Goal: Transaction & Acquisition: Download file/media

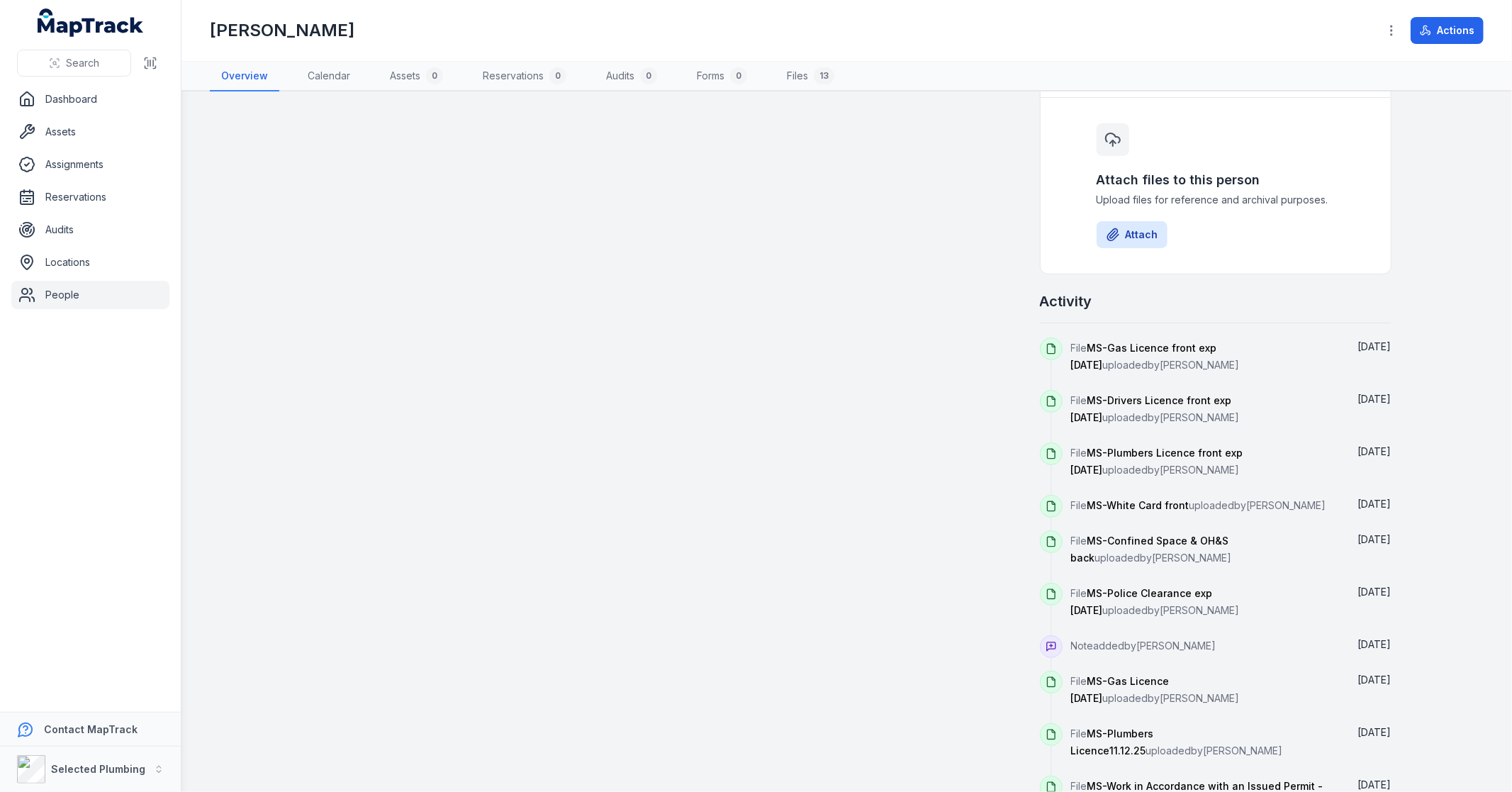
scroll to position [794, 0]
click at [1050, 727] on icon at bounding box center [1051, 733] width 11 height 11
click at [1148, 726] on span "MS-Plumbers Licence11.12.25" at bounding box center [1113, 740] width 83 height 29
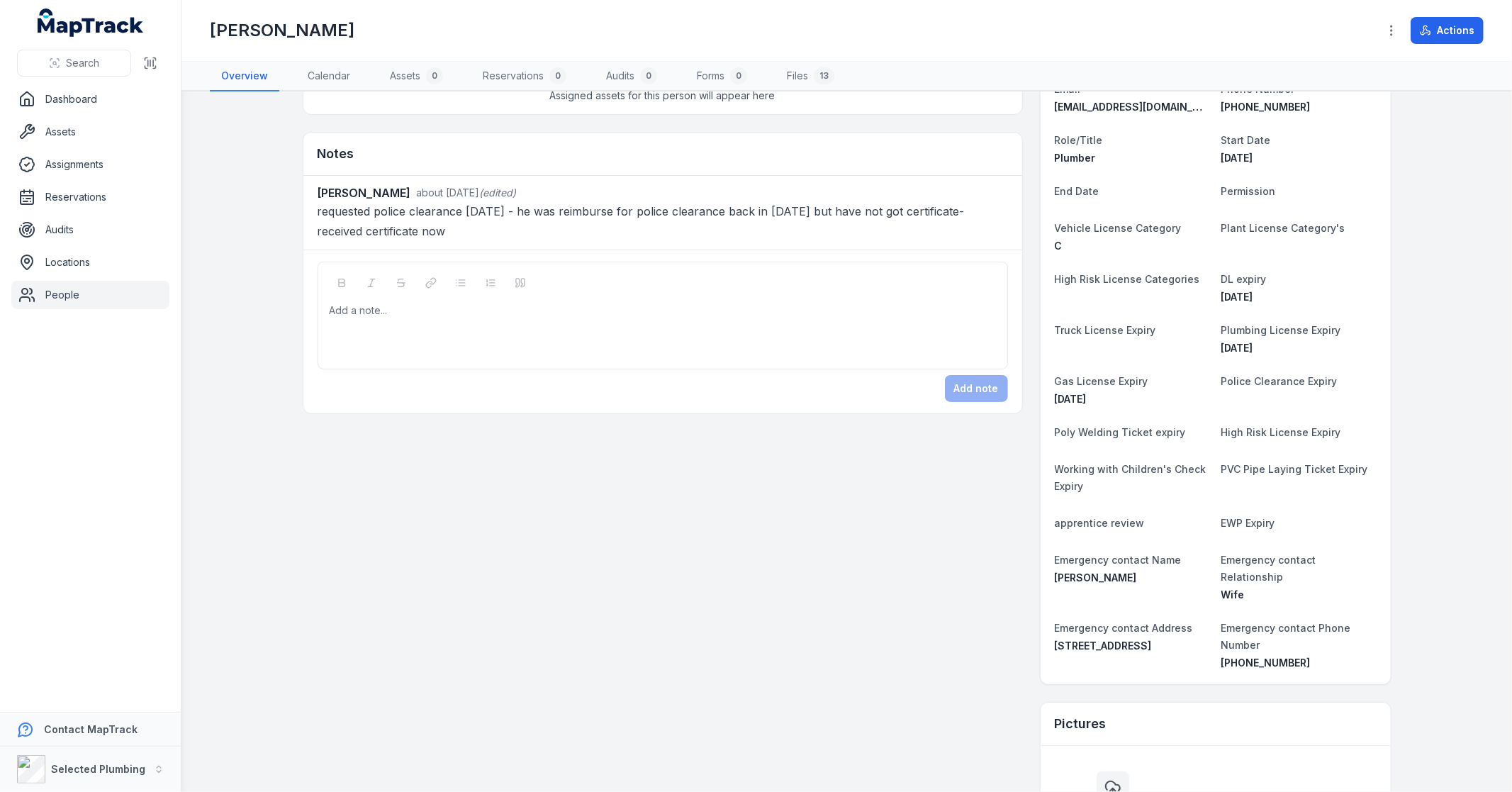
scroll to position [0, 0]
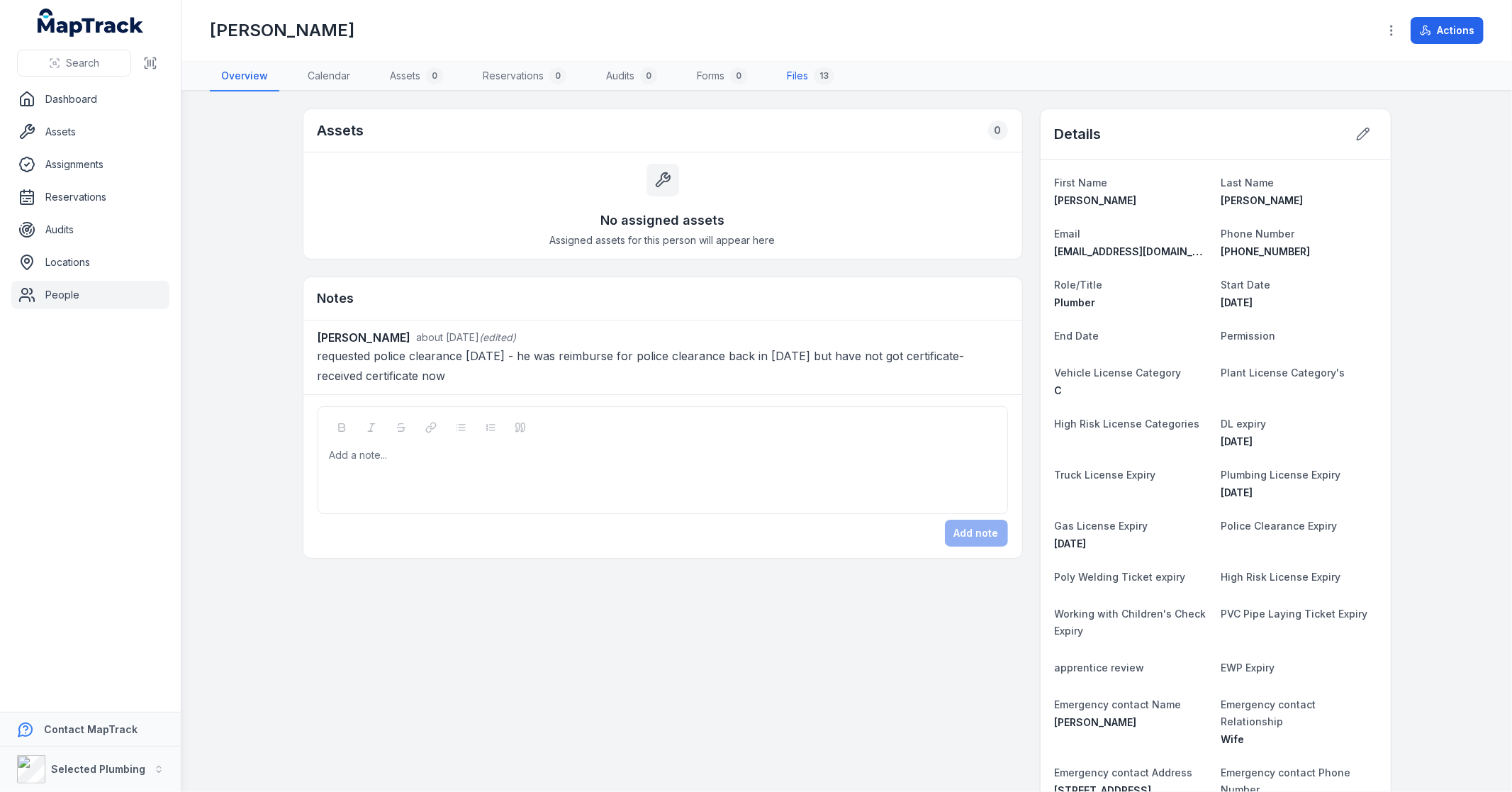
click at [806, 75] on link "Files 13" at bounding box center [811, 76] width 70 height 30
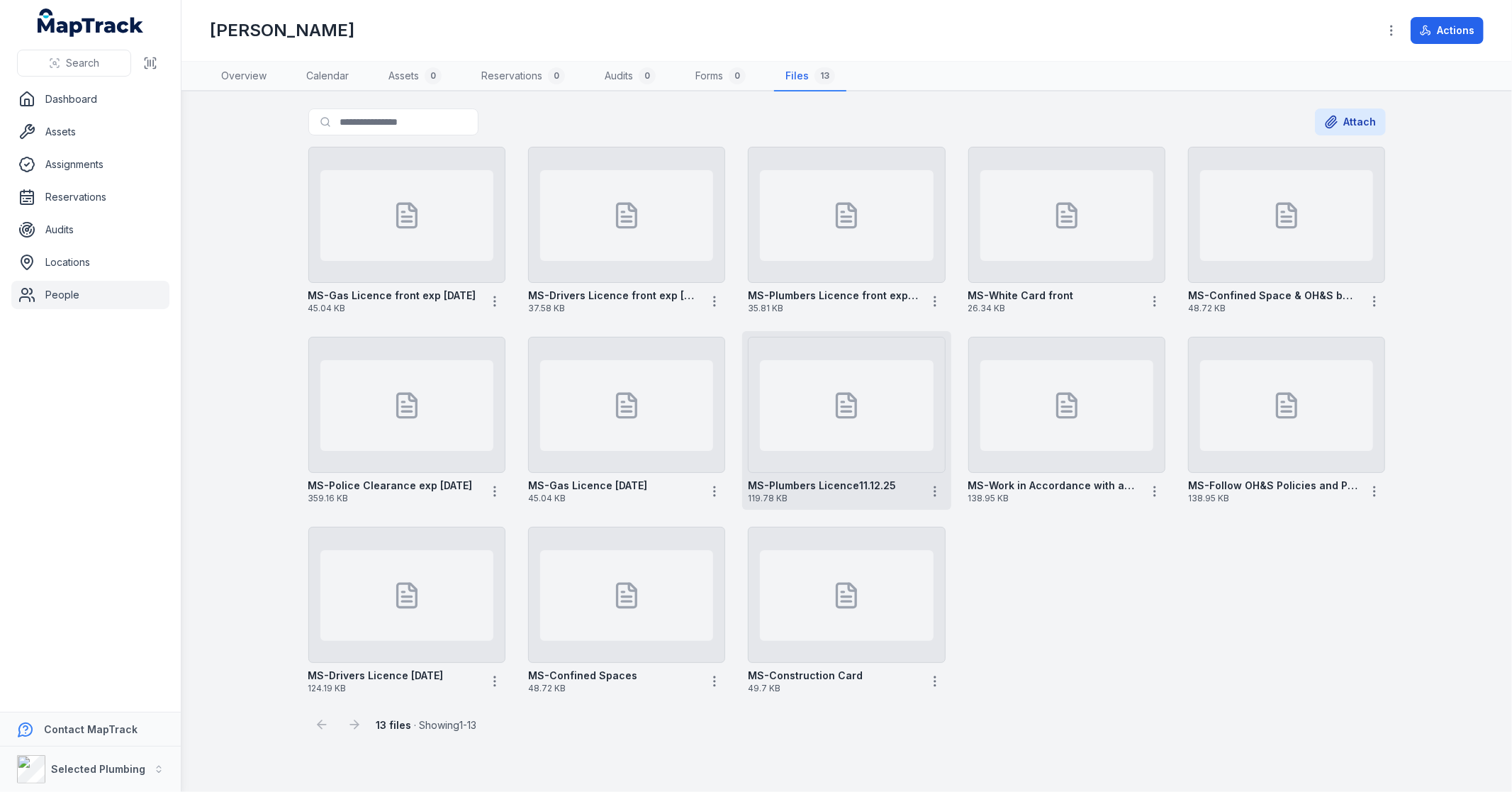
click at [877, 408] on div at bounding box center [846, 405] width 173 height 91
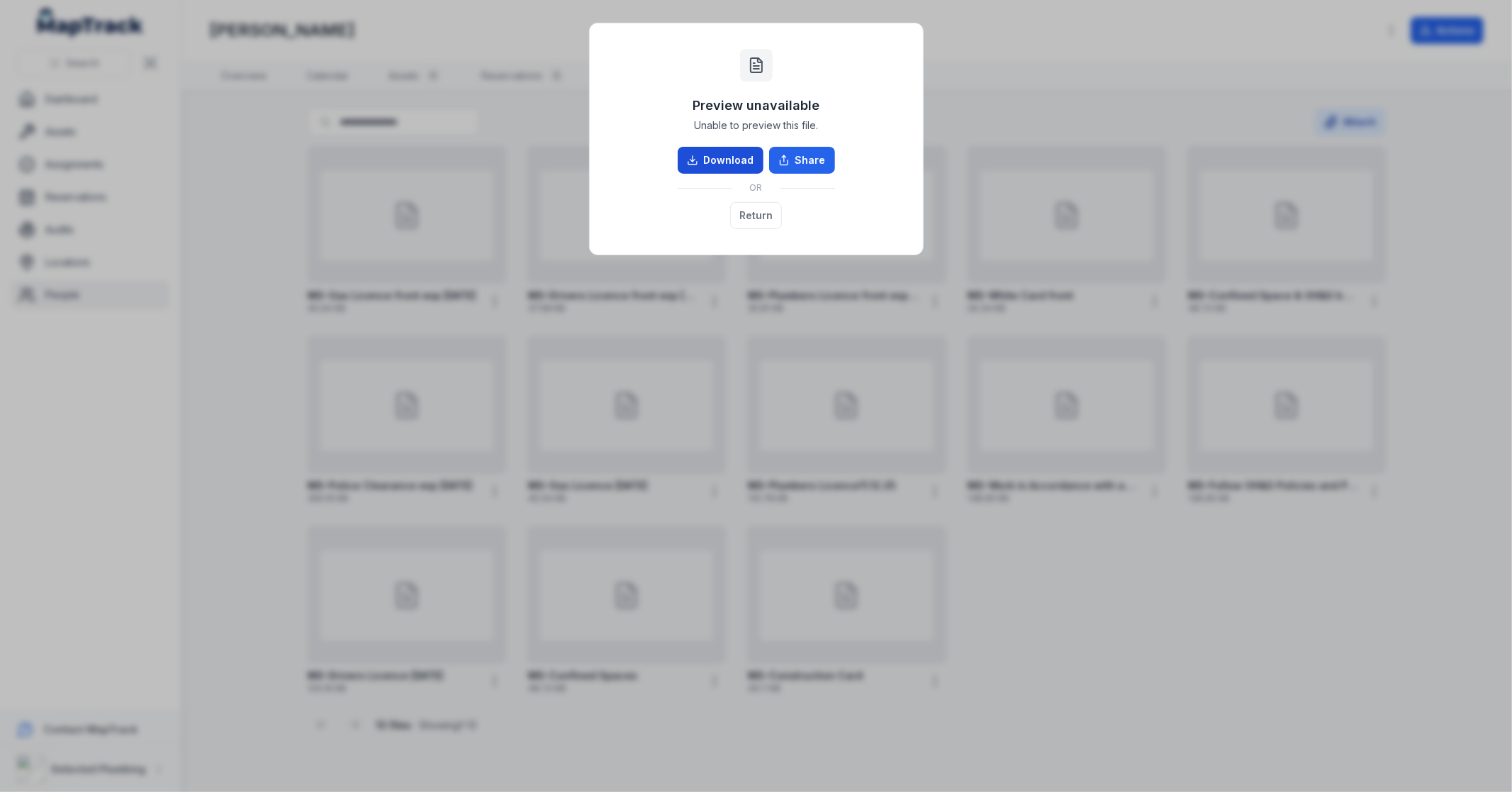
click at [724, 161] on link "Download" at bounding box center [721, 160] width 86 height 27
drag, startPoint x: 1248, startPoint y: 10, endPoint x: 1238, endPoint y: 81, distance: 71.7
click at [1246, 9] on div "Preview unavailable Unable to preview this file. Download Share OR Return" at bounding box center [756, 396] width 1512 height 792
drag, startPoint x: 1248, startPoint y: 89, endPoint x: 1260, endPoint y: 83, distance: 13.4
click at [1256, 87] on div "Preview unavailable Unable to preview this file. Download Share OR Return" at bounding box center [756, 396] width 1512 height 792
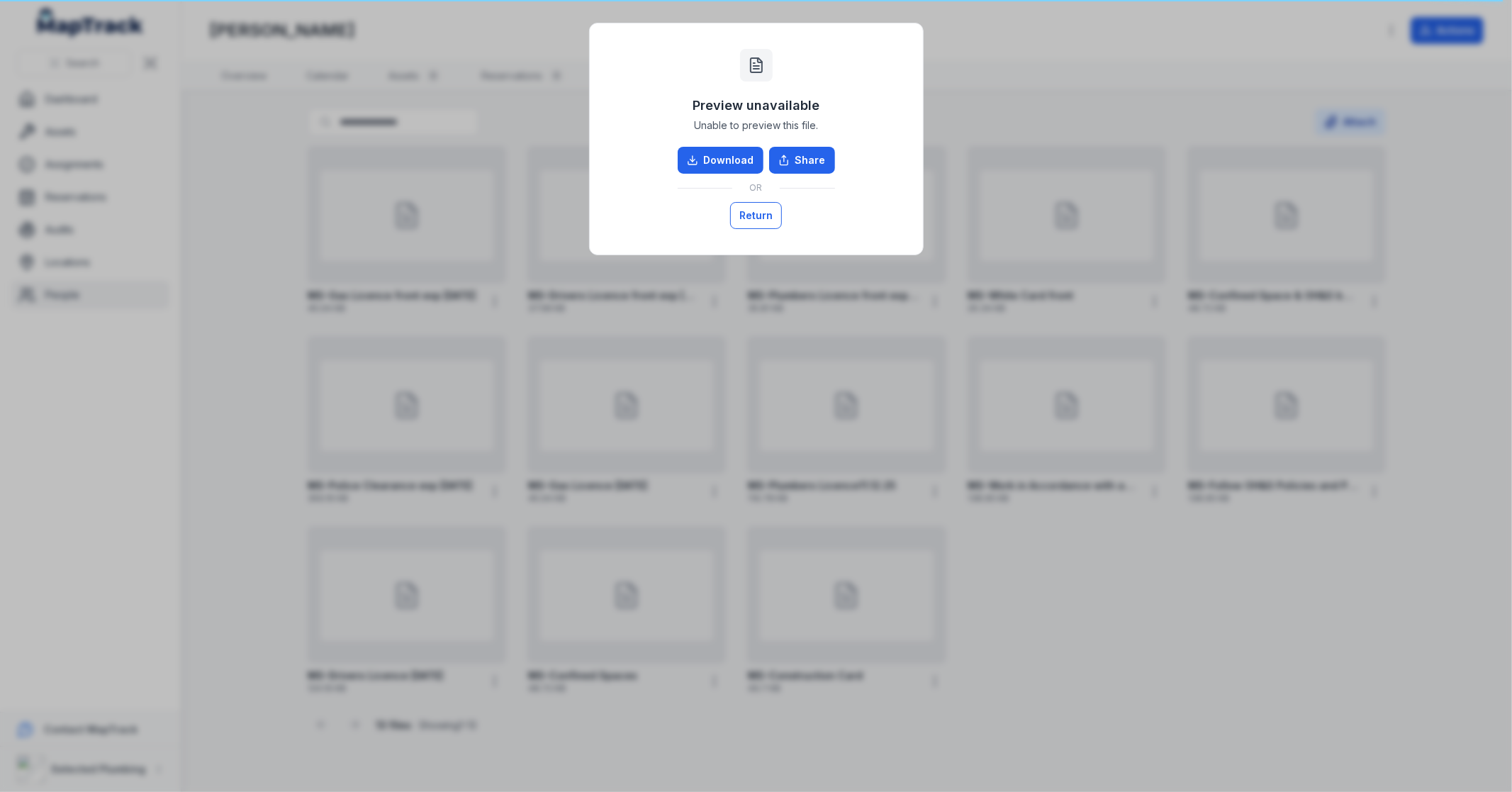
click at [771, 211] on button "Return" at bounding box center [756, 216] width 51 height 27
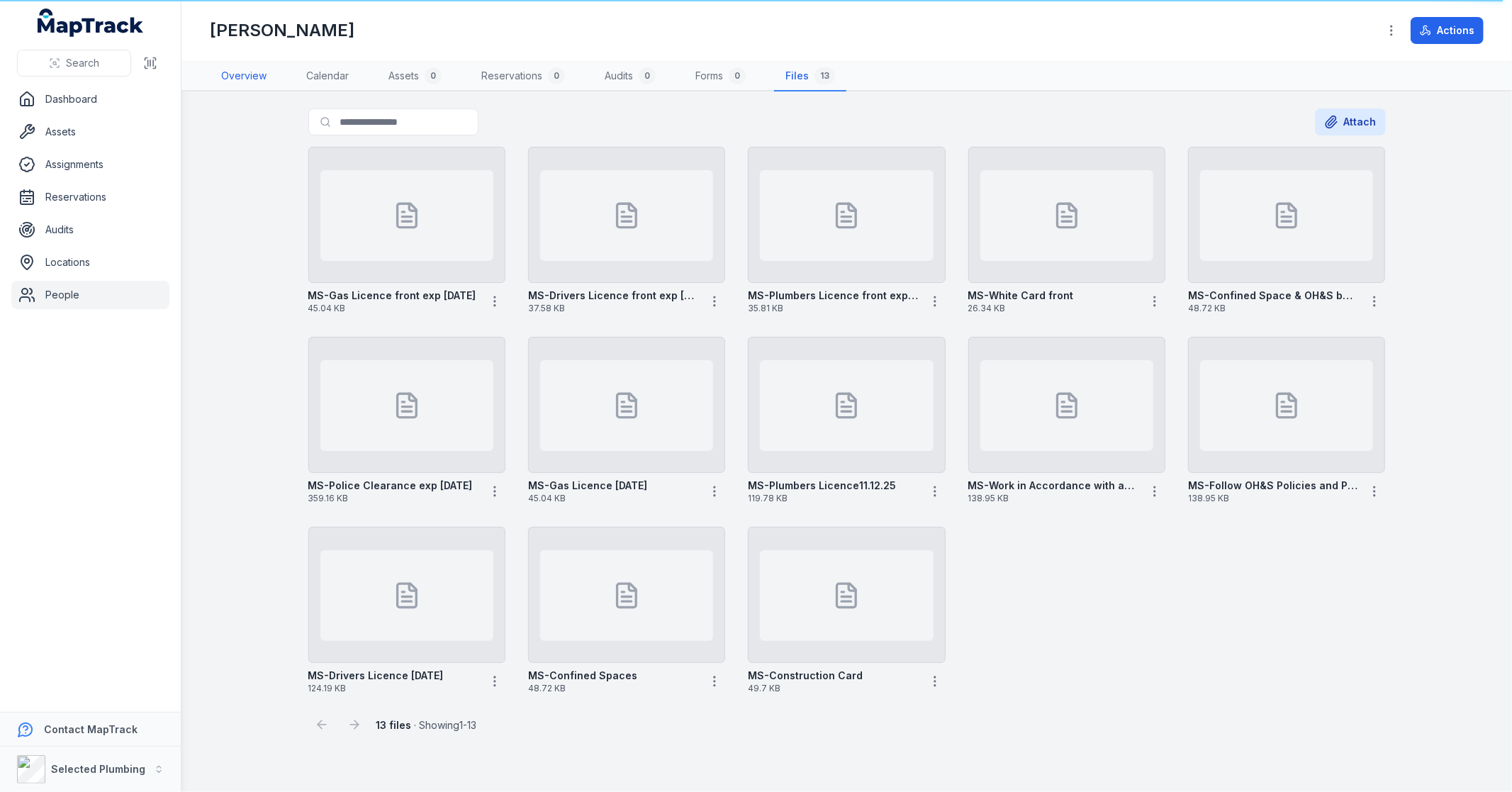
click at [231, 76] on link "Overview" at bounding box center [244, 76] width 68 height 30
click at [256, 81] on link "Overview" at bounding box center [244, 76] width 68 height 30
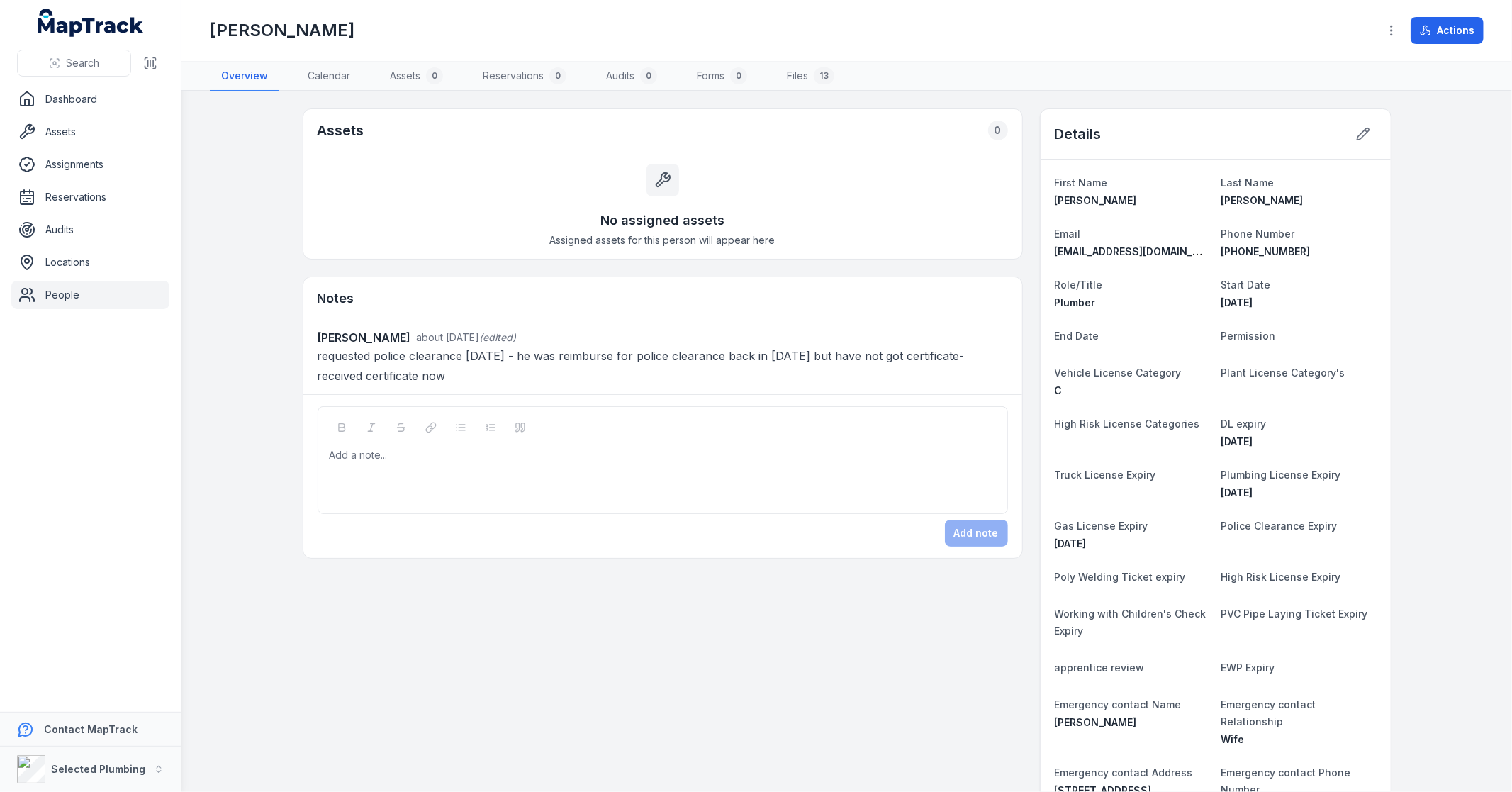
click at [61, 292] on link "People" at bounding box center [90, 295] width 158 height 29
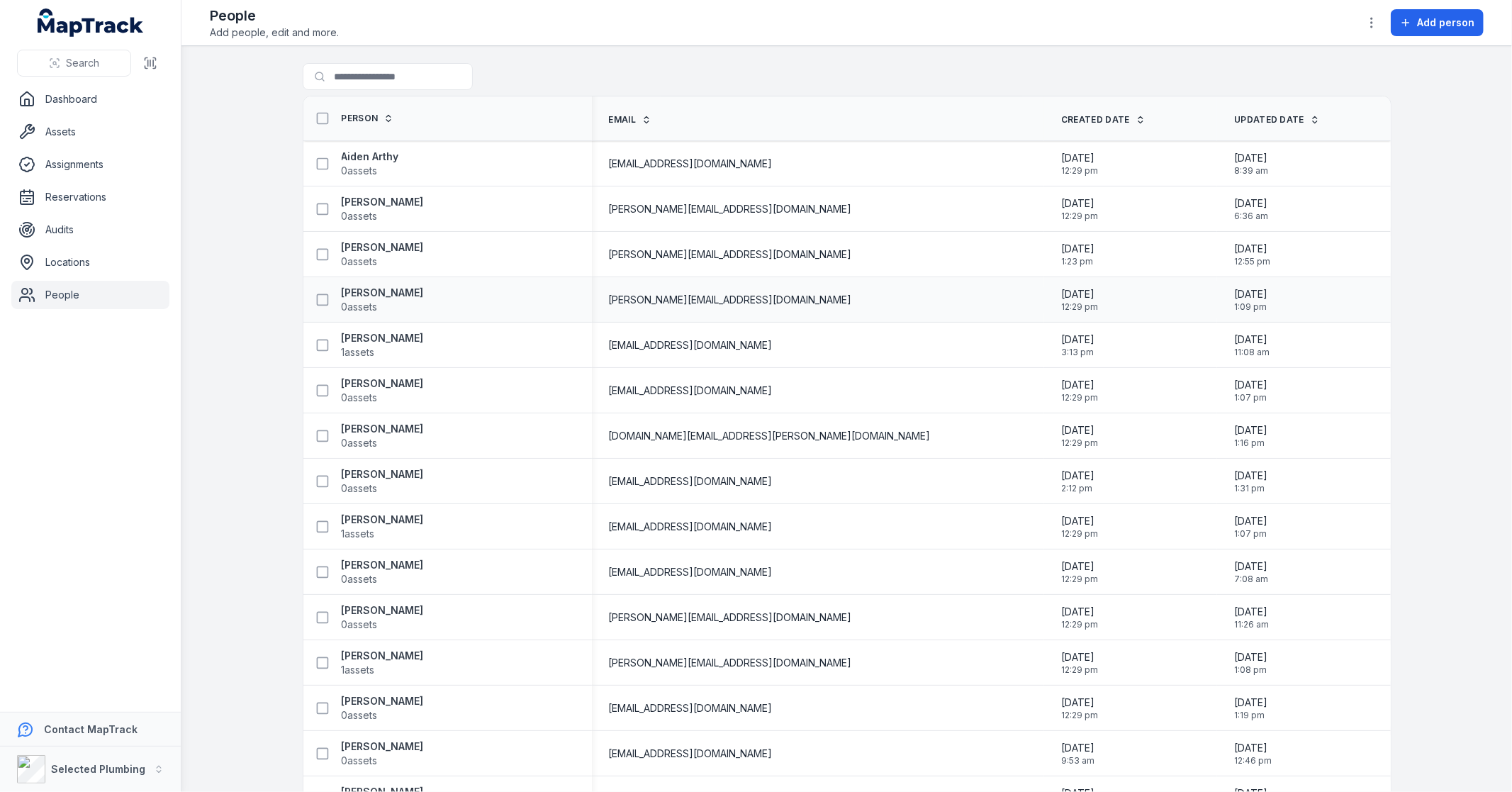
click at [372, 320] on td "Andrew Hawking 0 assets" at bounding box center [448, 300] width 289 height 46
click at [379, 300] on span "0 assets" at bounding box center [382, 307] width 82 height 14
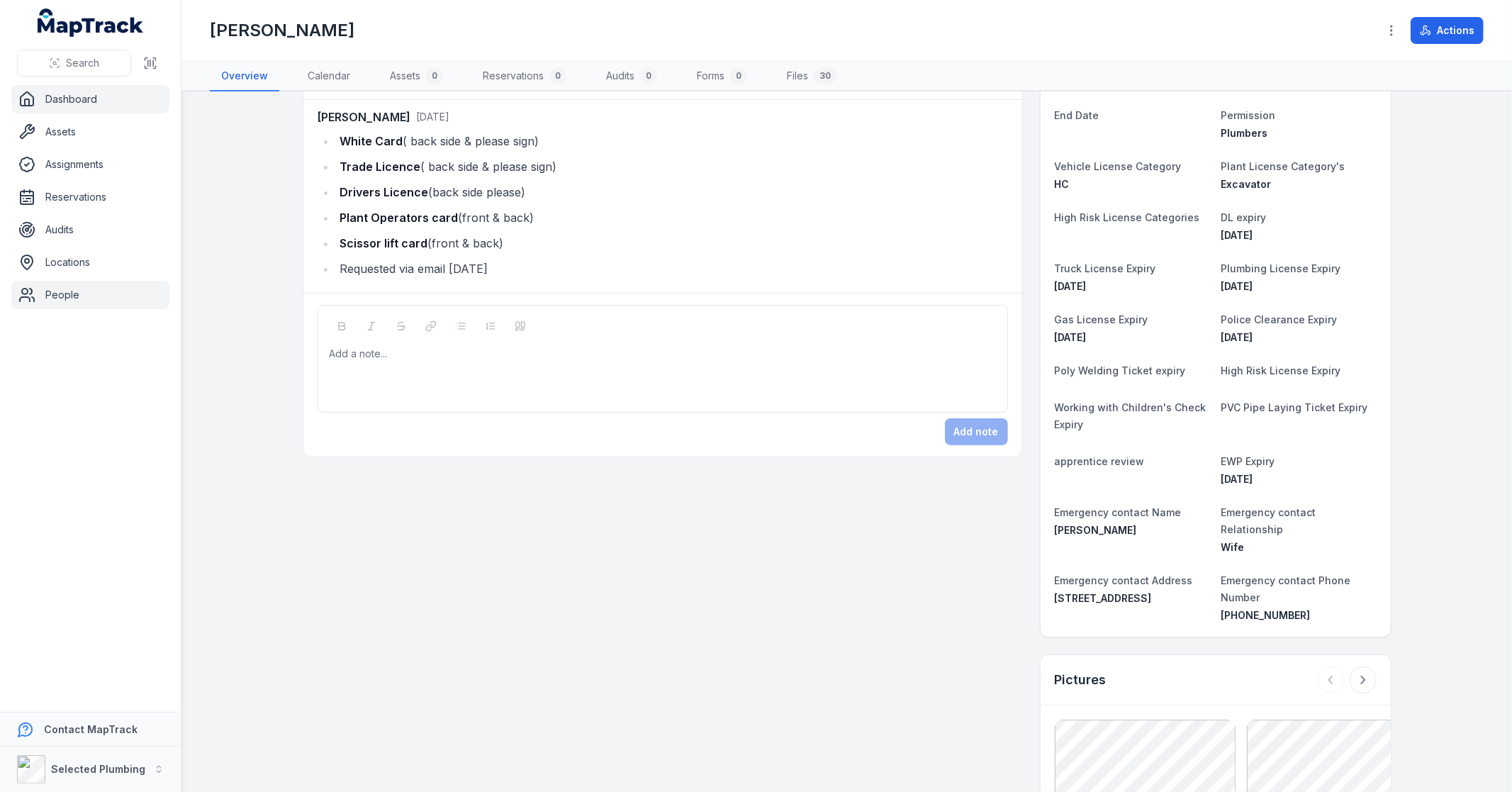
scroll to position [157, 0]
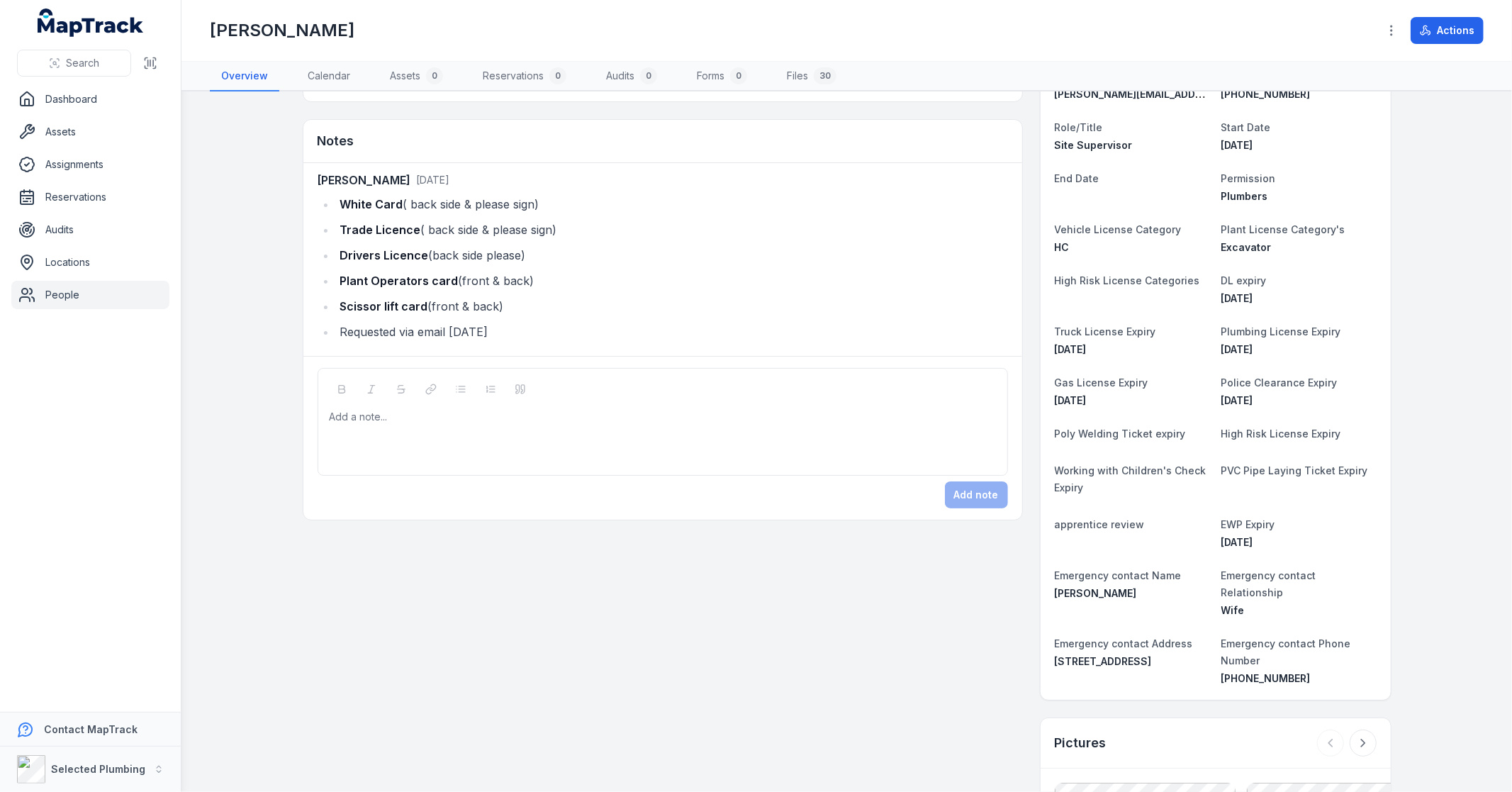
click at [44, 296] on link "People" at bounding box center [90, 295] width 158 height 29
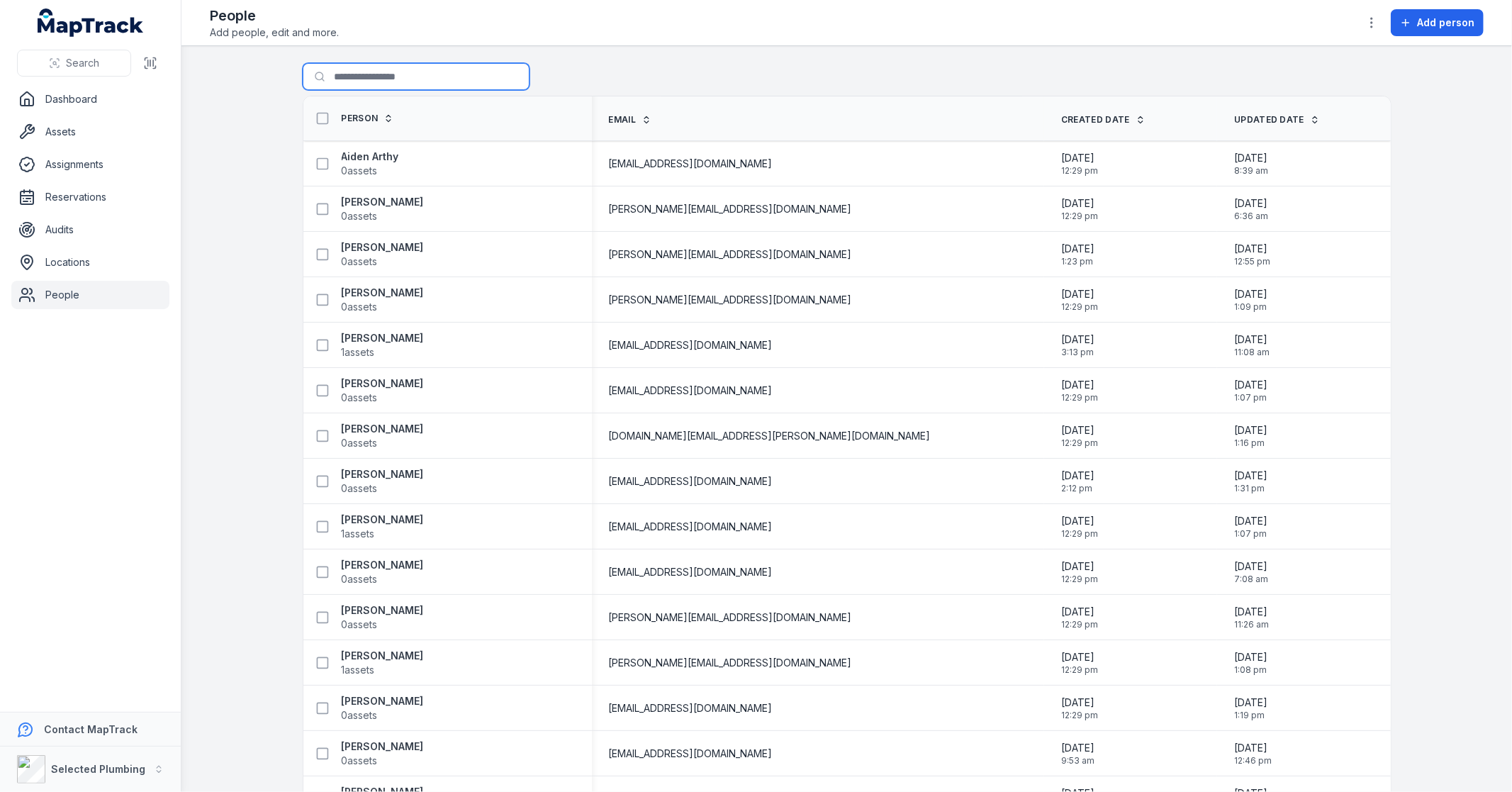
click at [348, 75] on input "Search for people" at bounding box center [416, 76] width 227 height 27
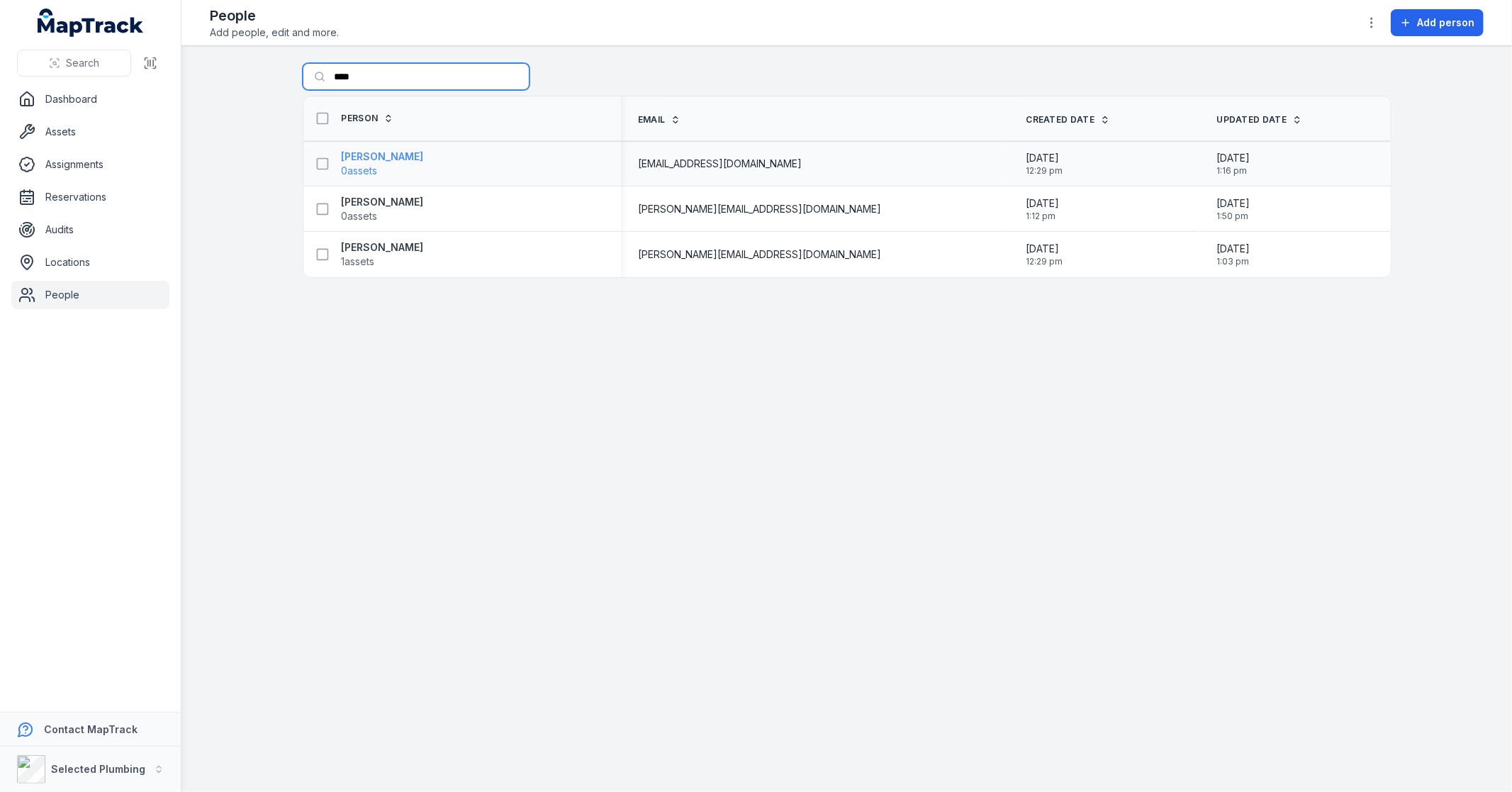
type input "****"
click at [374, 152] on strong "[PERSON_NAME]" at bounding box center [382, 156] width 82 height 14
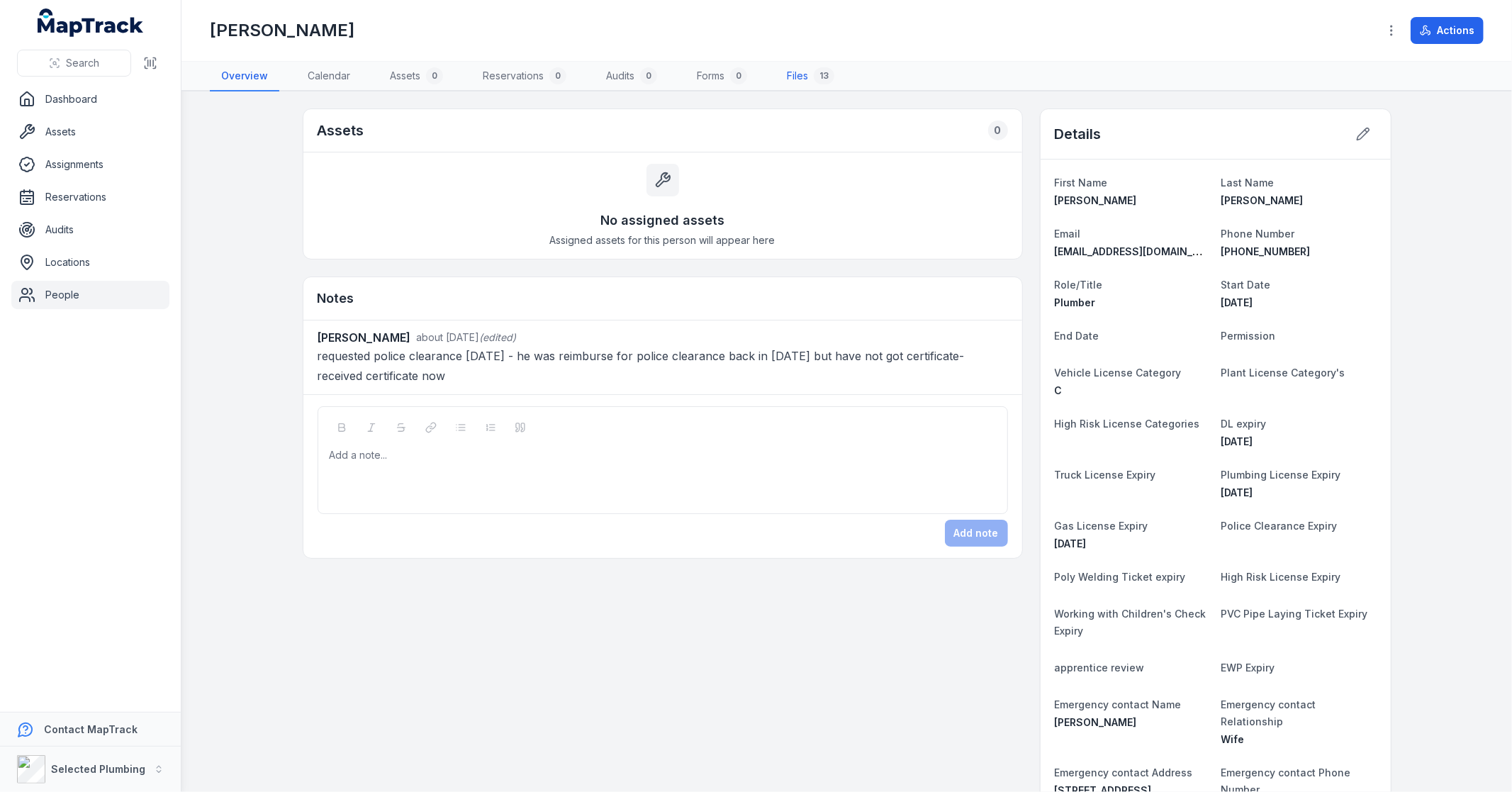
click at [788, 80] on link "Files 13" at bounding box center [811, 76] width 70 height 30
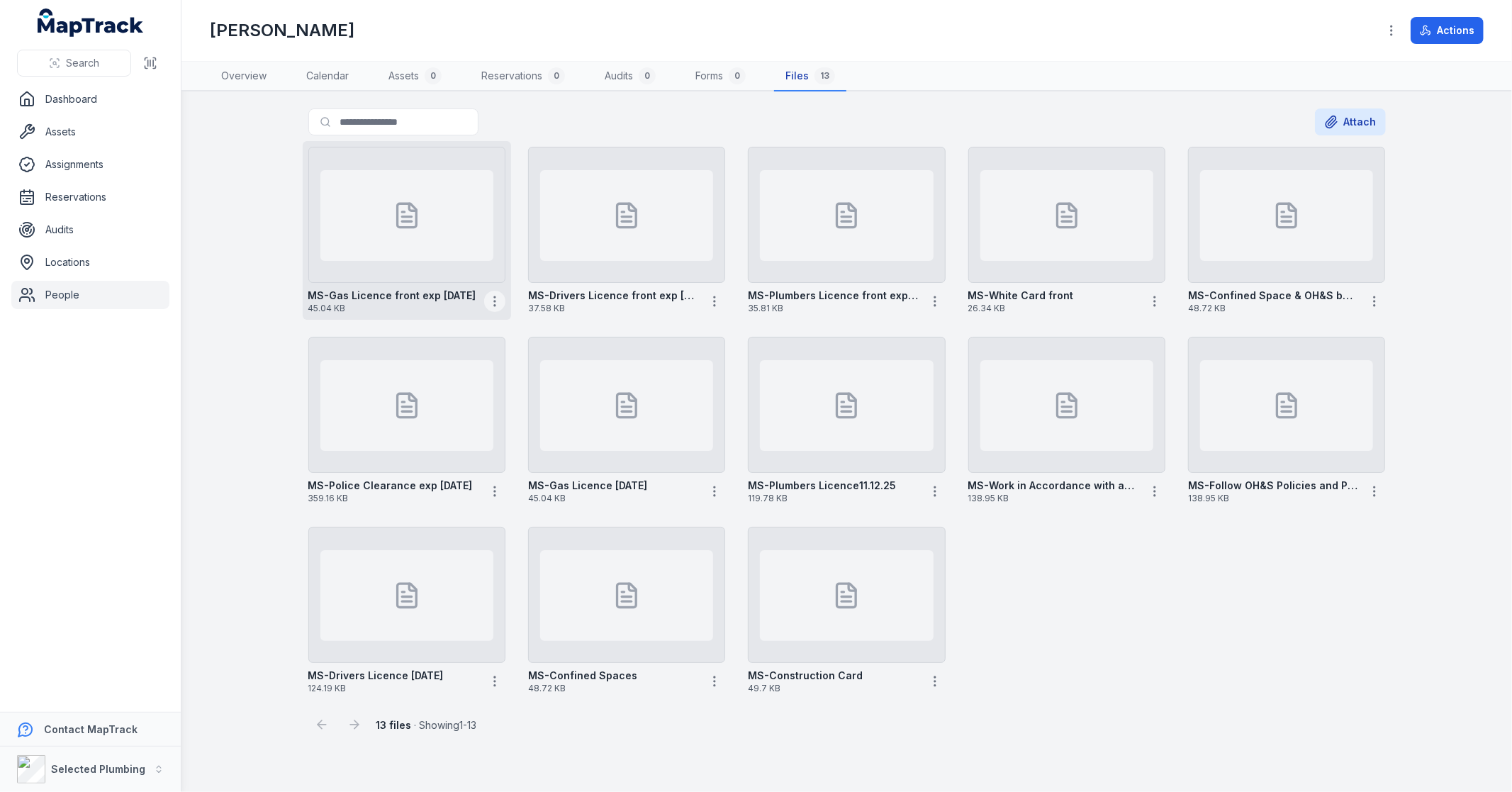
click at [500, 302] on icon "button" at bounding box center [495, 301] width 14 height 14
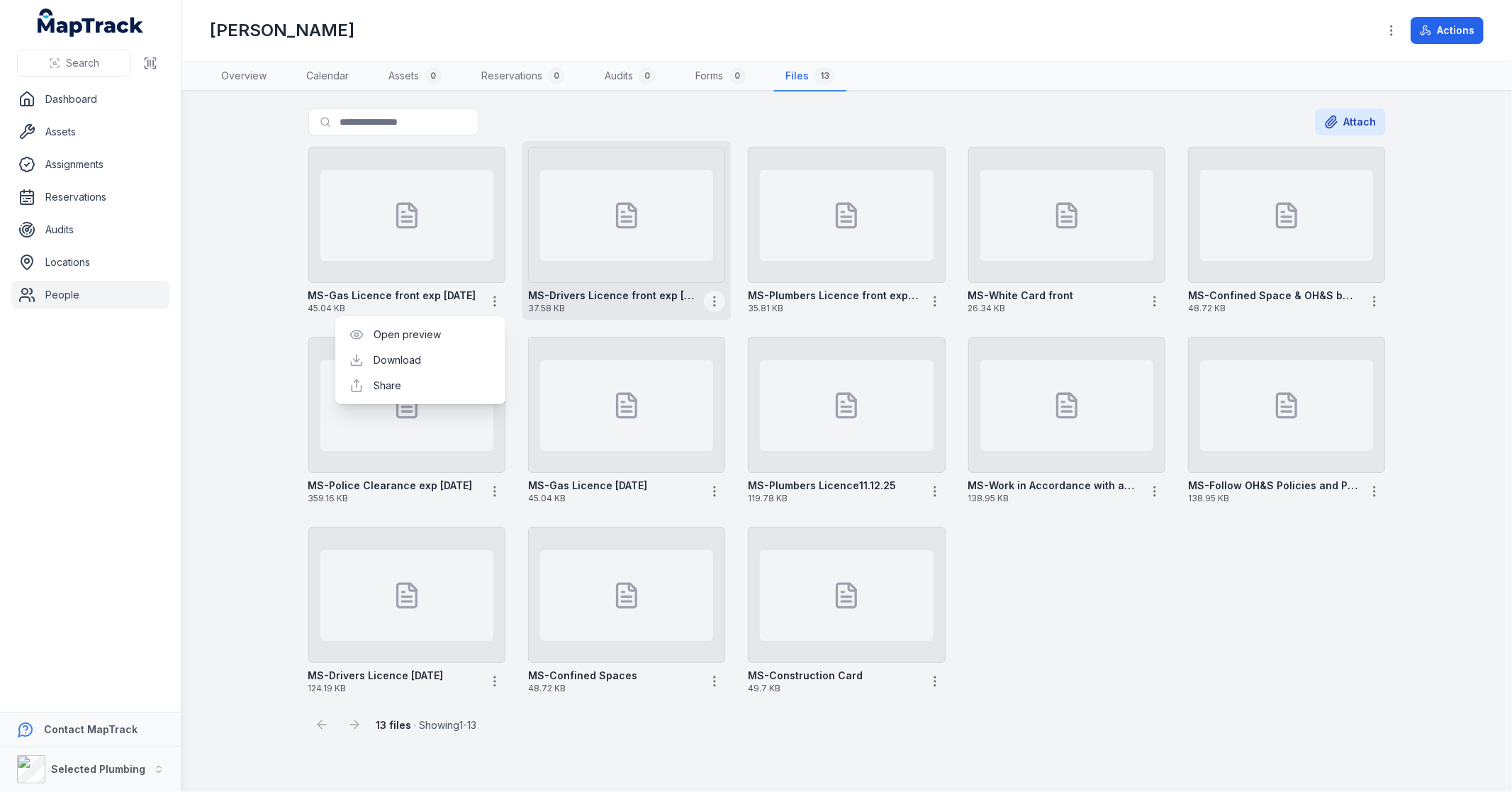
click at [714, 296] on circle "button" at bounding box center [715, 297] width 1 height 1
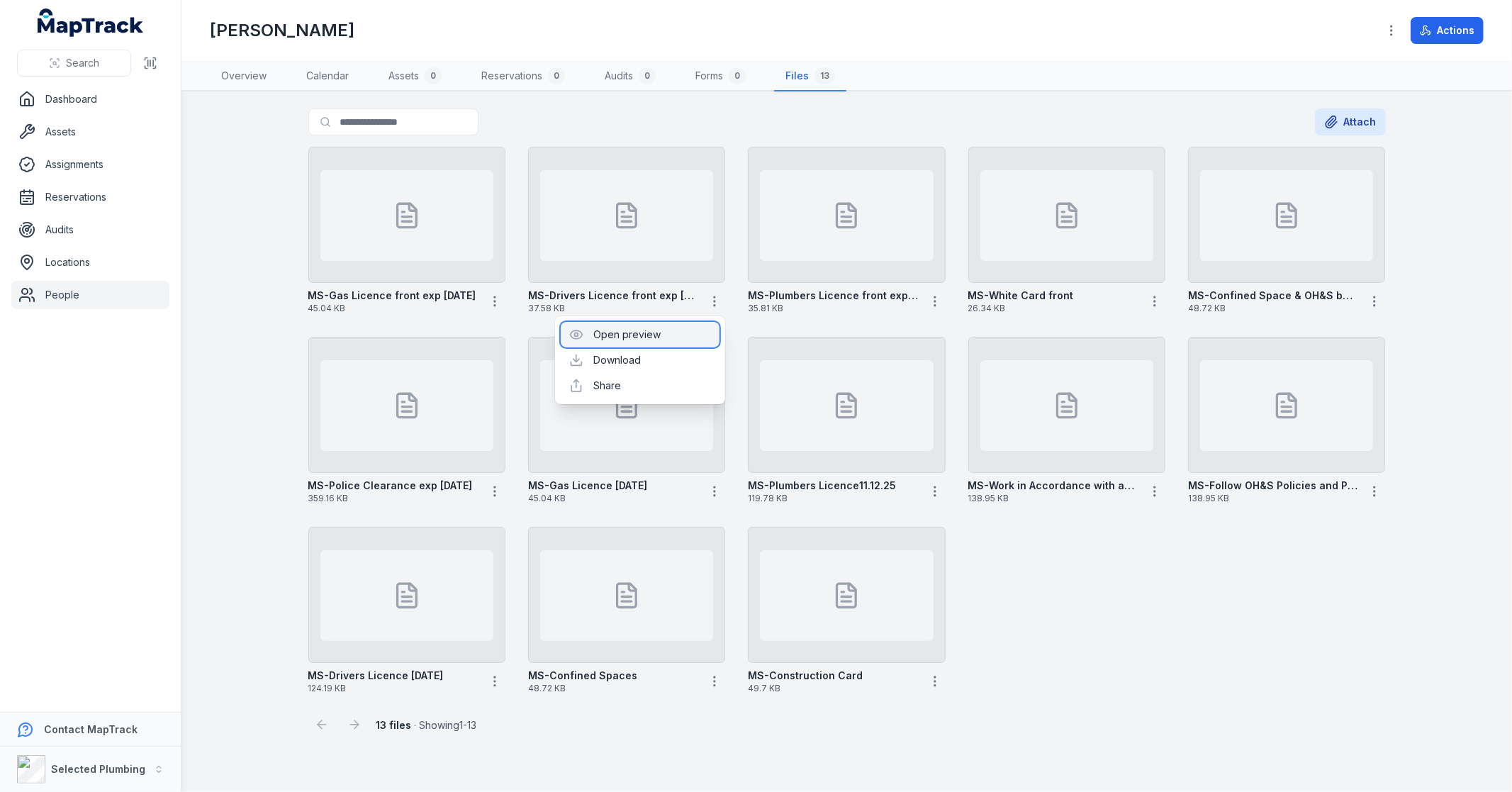
click at [654, 331] on div "Open preview" at bounding box center [640, 335] width 159 height 26
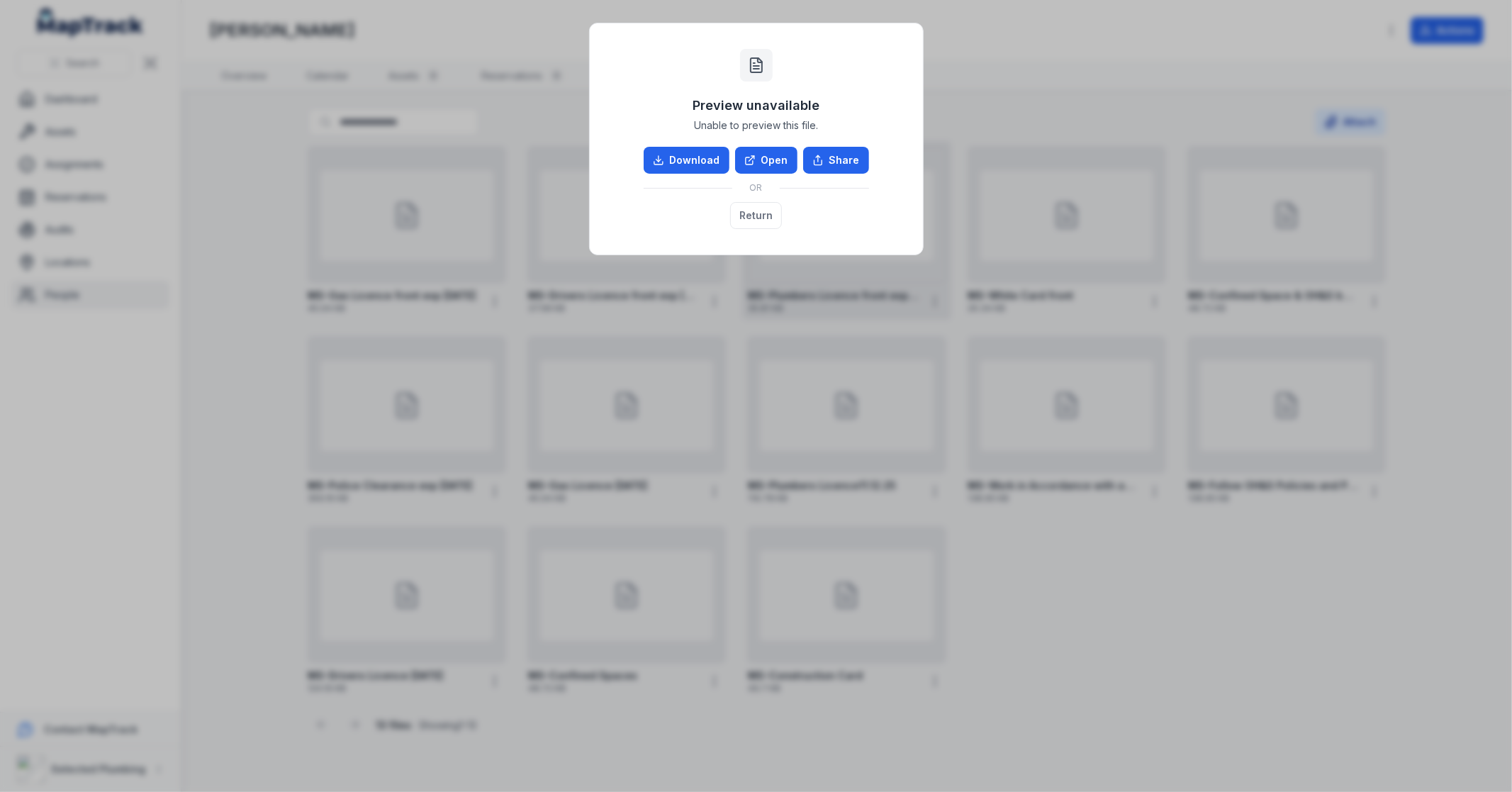
drag, startPoint x: 764, startPoint y: 209, endPoint x: 803, endPoint y: 238, distance: 48.6
click at [766, 209] on button "Return" at bounding box center [756, 216] width 51 height 27
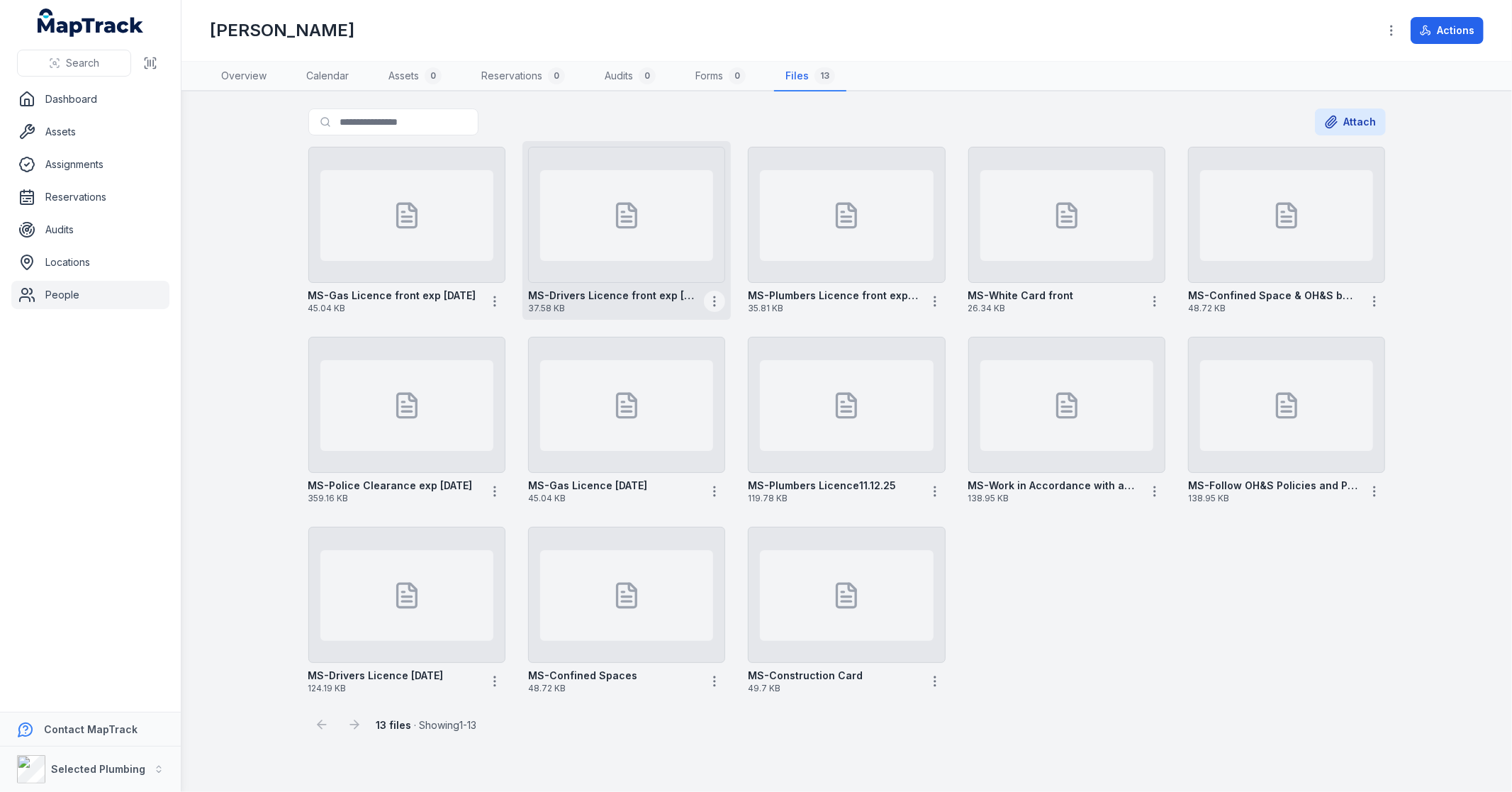
click at [721, 302] on button "button" at bounding box center [715, 301] width 21 height 21
click at [1010, 509] on div "MS-Gas Licence front exp 12.01.28 45.04 KB MS-Drivers Licence front exp 18.12.2…" at bounding box center [847, 421] width 1089 height 558
click at [391, 651] on div at bounding box center [407, 594] width 197 height 136
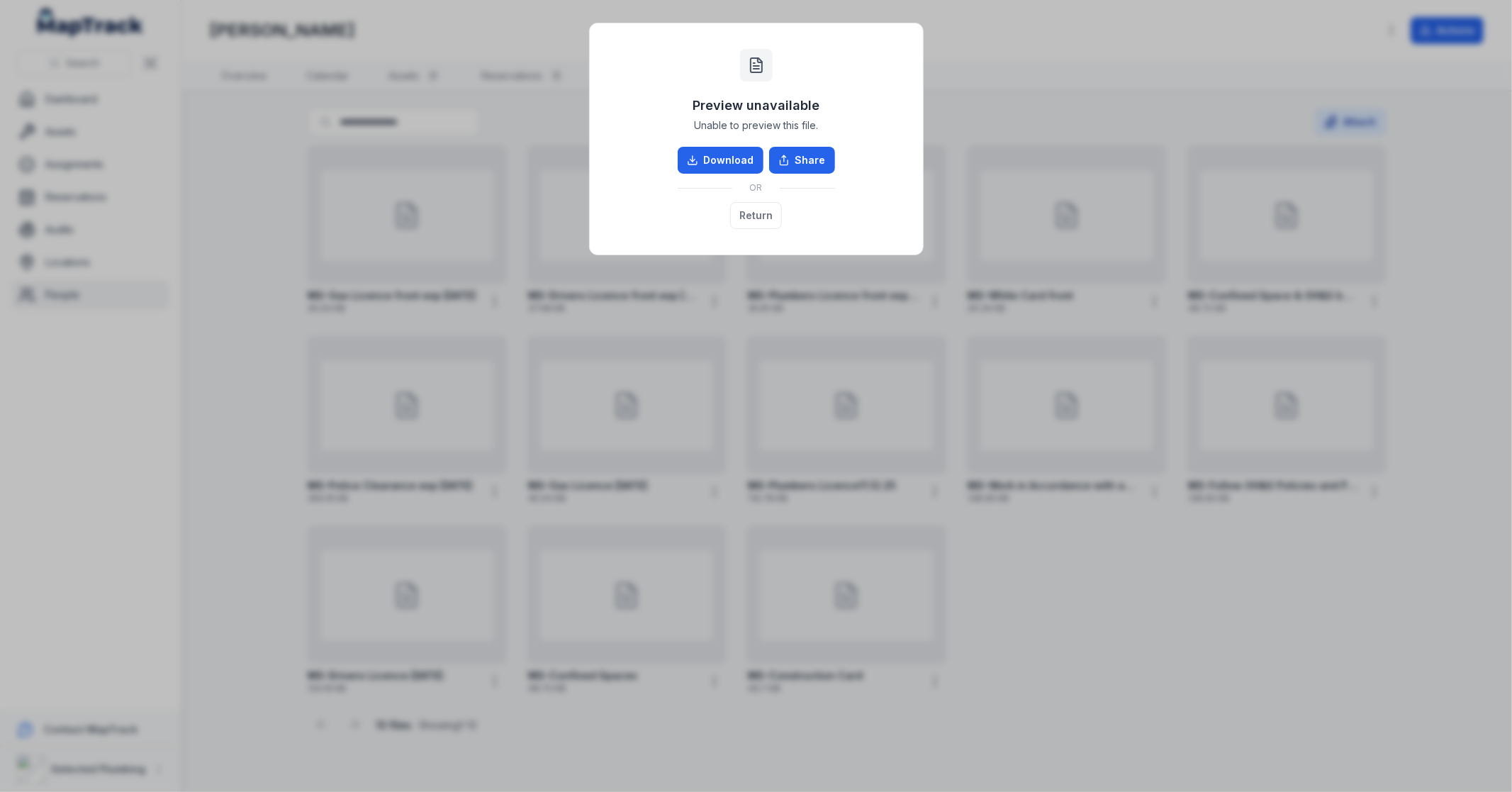
click at [561, 67] on div "Preview unavailable Unable to preview this file. Download Share OR Return" at bounding box center [756, 396] width 1512 height 792
click at [576, 11] on div "Preview unavailable Unable to preview this file. Download Share OR Return" at bounding box center [756, 396] width 1512 height 792
click at [754, 211] on button "Return" at bounding box center [756, 216] width 51 height 27
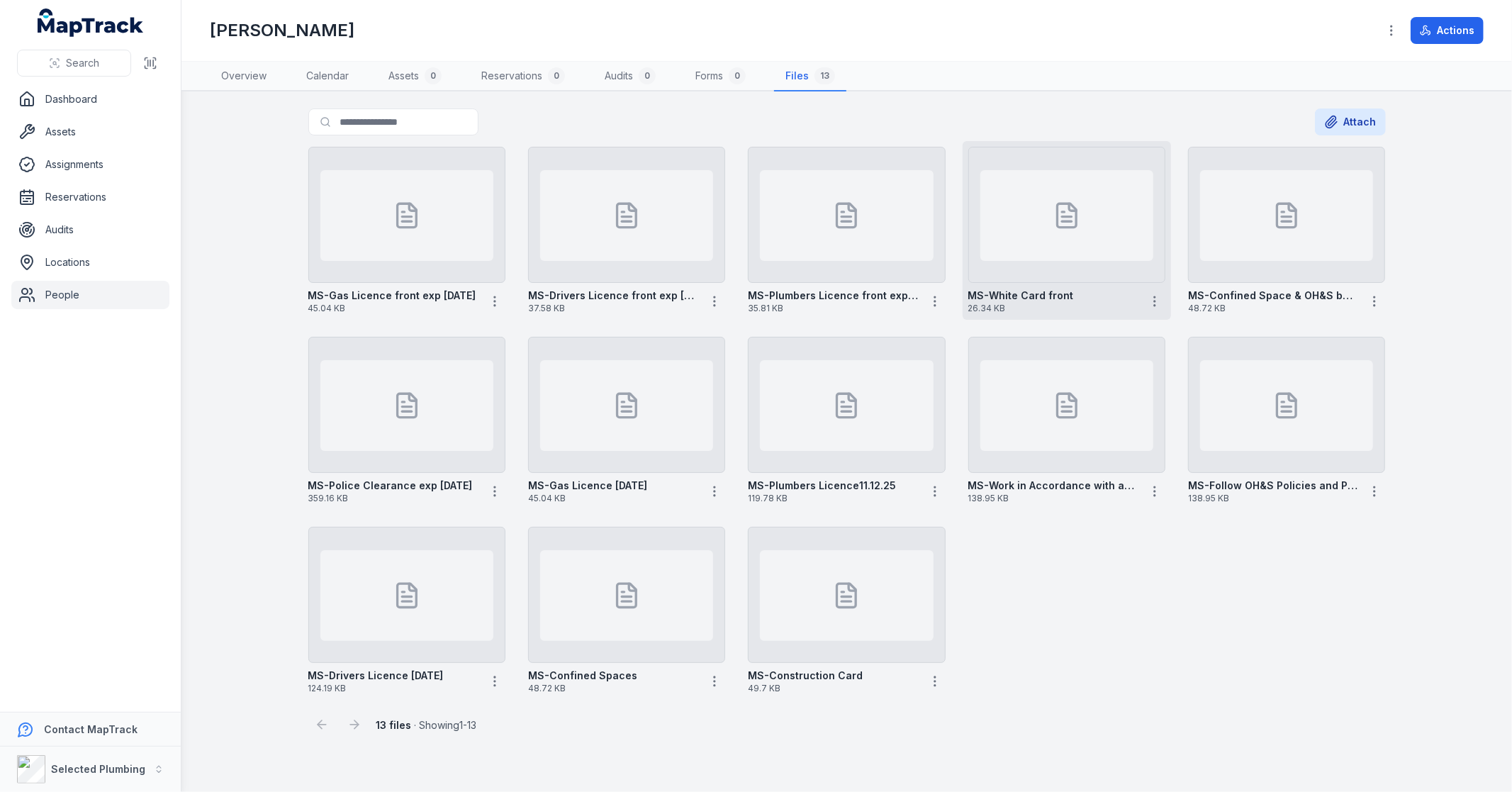
click at [1096, 250] on div at bounding box center [1067, 215] width 173 height 91
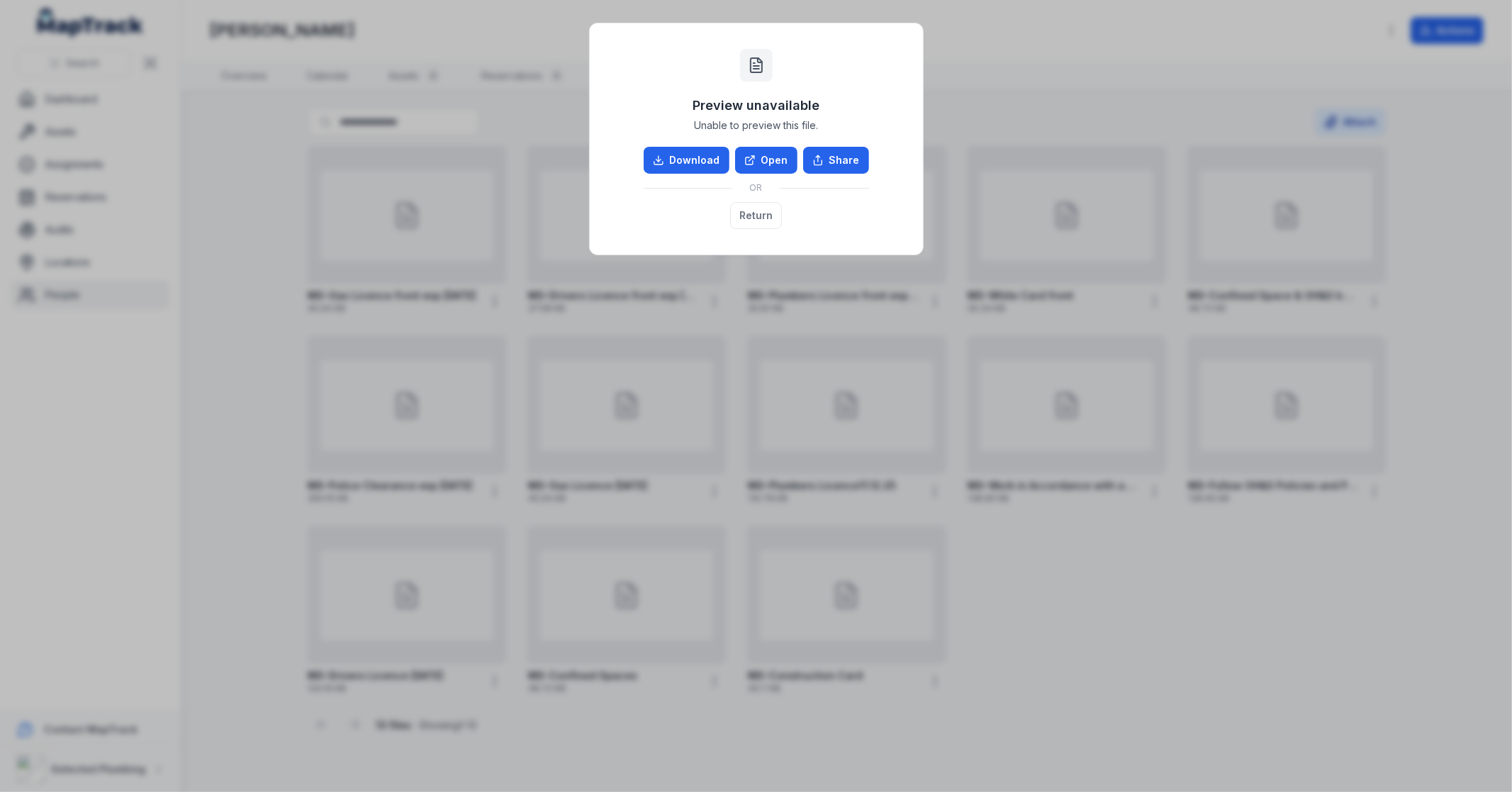
drag, startPoint x: 1078, startPoint y: 565, endPoint x: 1008, endPoint y: 453, distance: 132.1
click at [1079, 565] on div "Preview unavailable Unable to preview this file. Download Open Share OR Return" at bounding box center [756, 396] width 1512 height 792
click at [746, 209] on button "Return" at bounding box center [756, 216] width 51 height 27
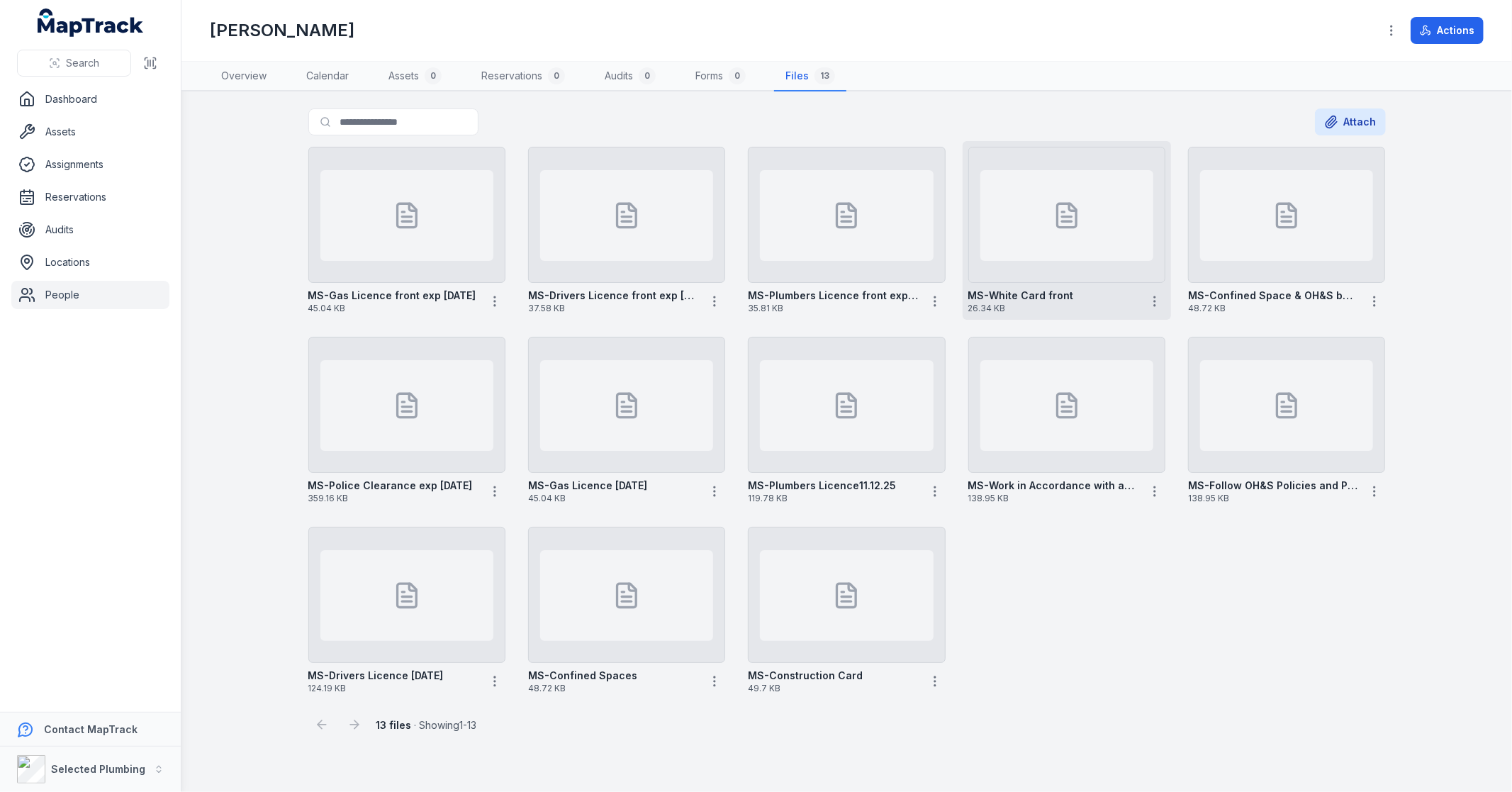
click at [1041, 284] on div "MS-White Card front 26.34 KB" at bounding box center [1067, 299] width 197 height 31
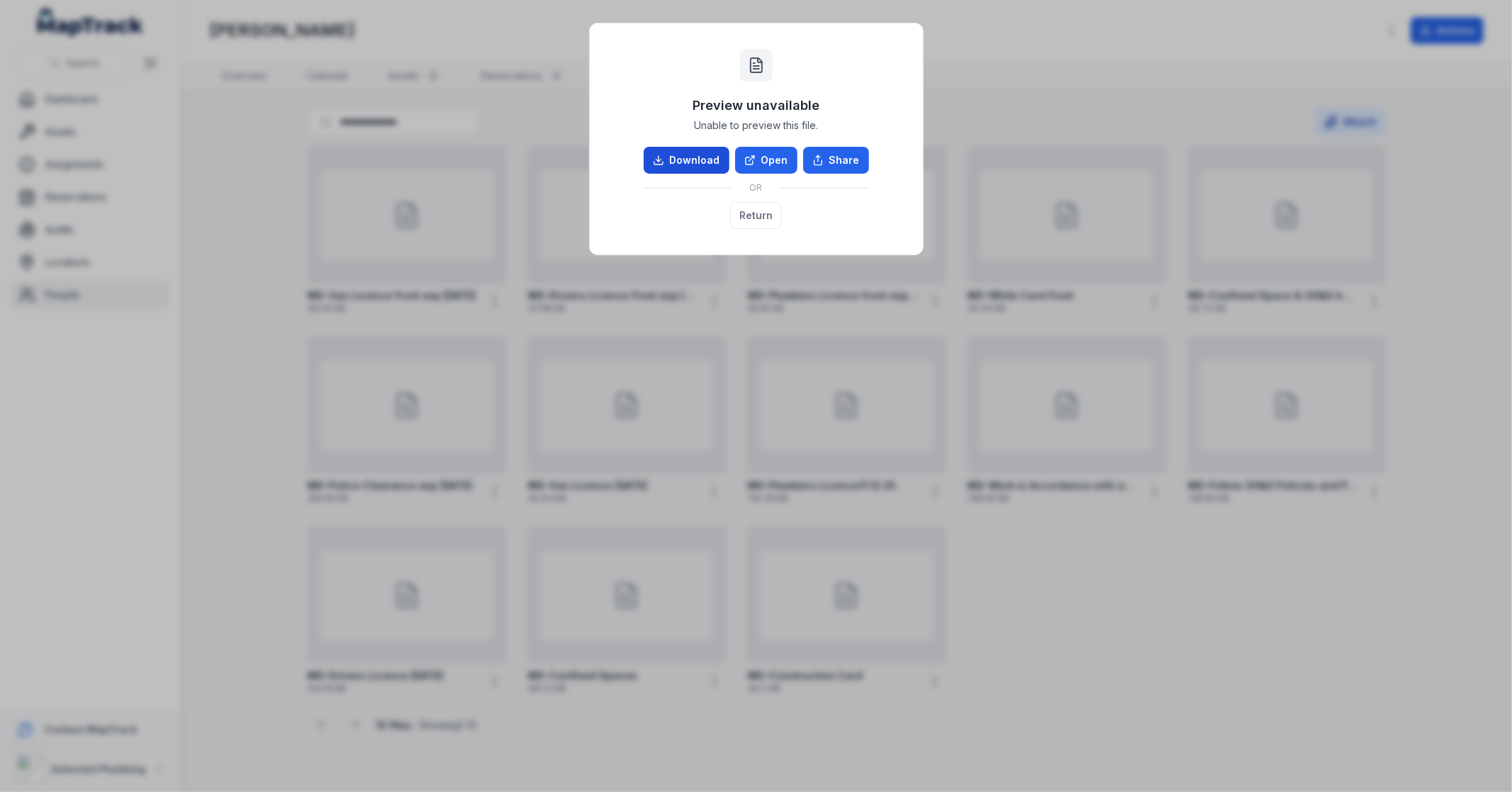
click at [666, 161] on link "Download" at bounding box center [686, 160] width 86 height 27
click at [988, 121] on div "Preview unavailable Unable to preview this file. Download Open Share OR Return" at bounding box center [756, 396] width 1512 height 792
click at [773, 206] on button "Return" at bounding box center [756, 216] width 51 height 27
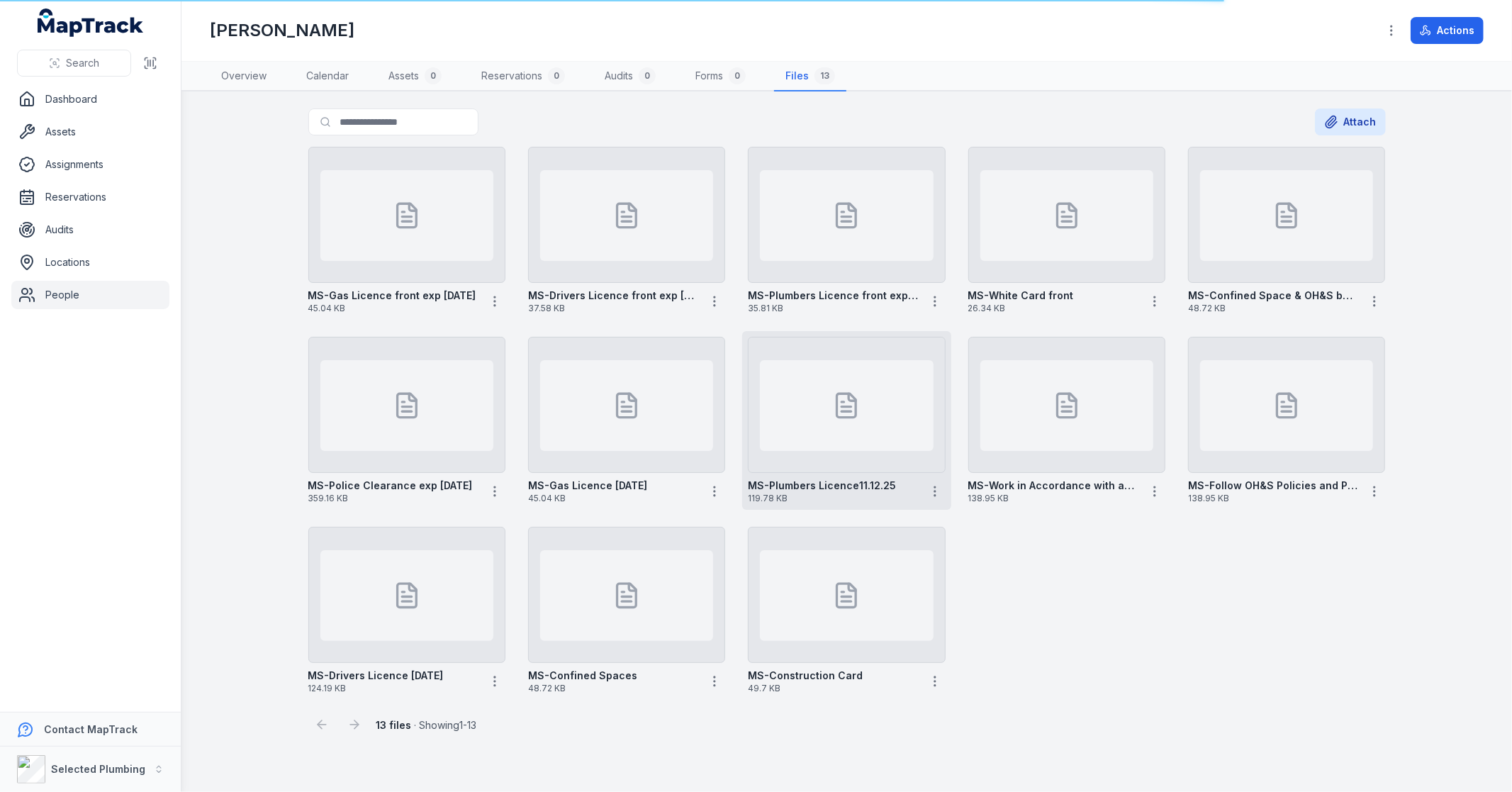
click at [801, 427] on div at bounding box center [846, 405] width 173 height 91
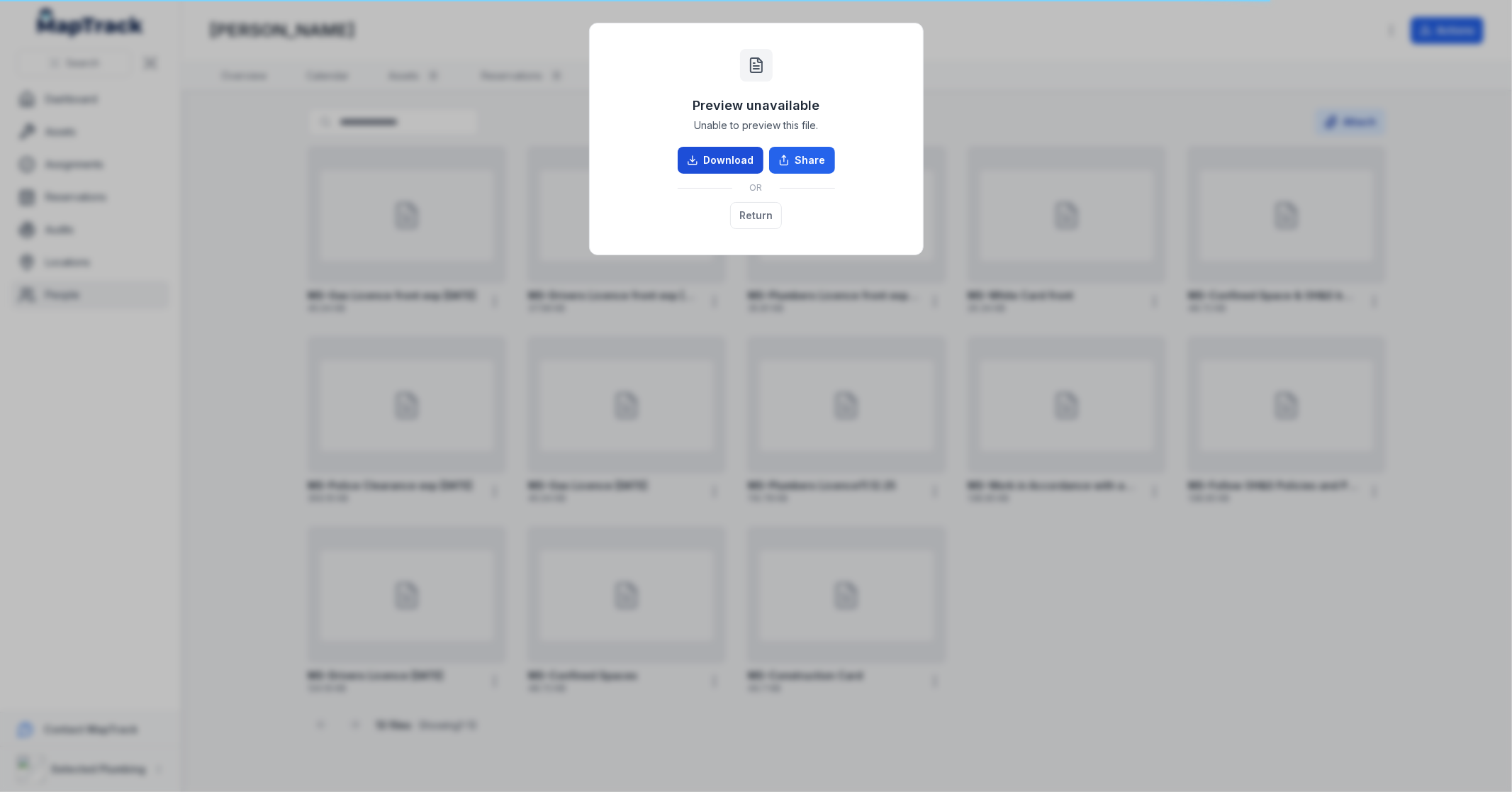
click at [740, 160] on link "Download" at bounding box center [721, 160] width 86 height 27
click at [754, 221] on button "Return" at bounding box center [756, 216] width 51 height 27
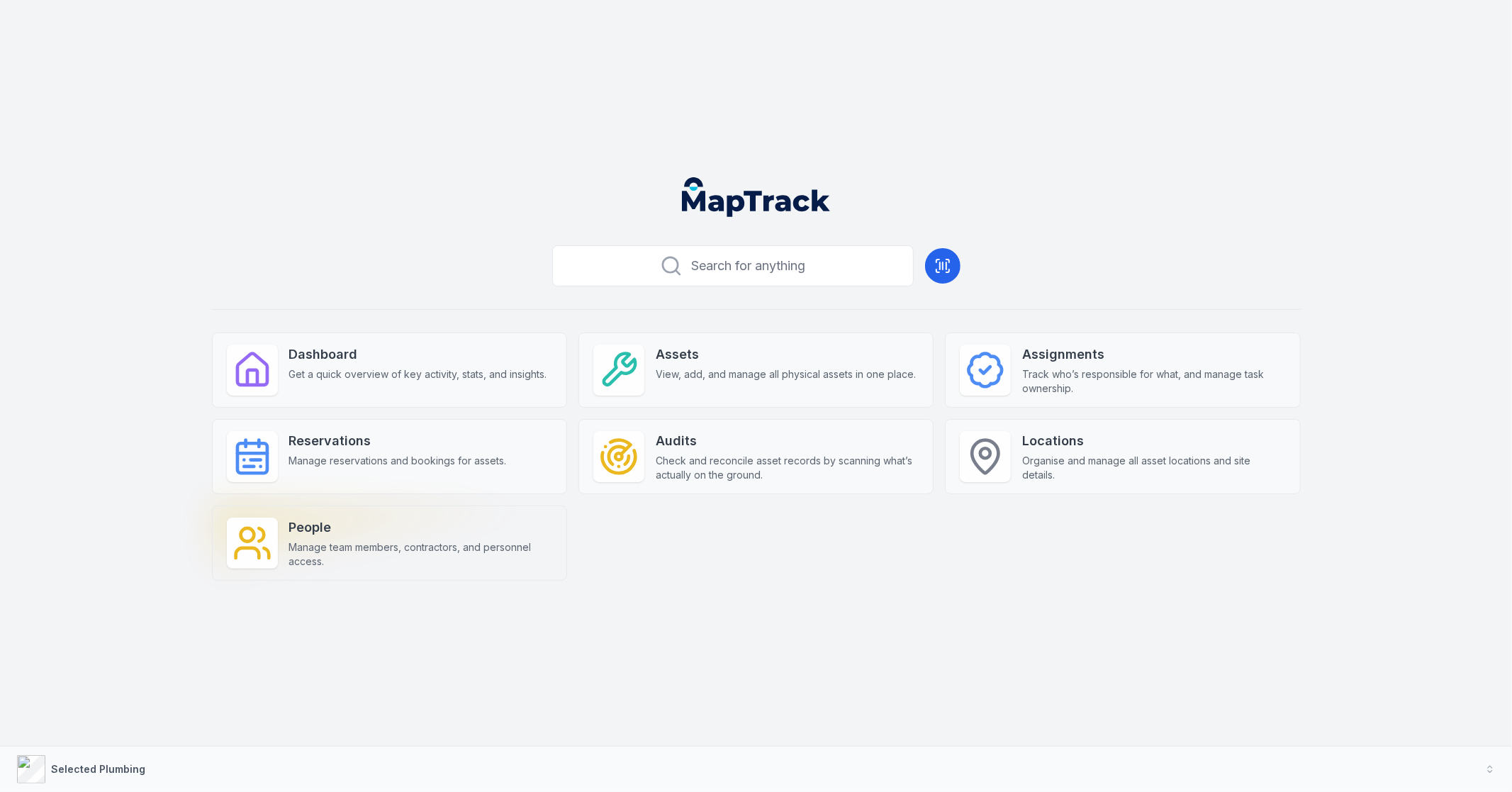
click at [316, 543] on span "Manage team members, contractors, and personnel access." at bounding box center [421, 554] width 263 height 29
